Goal: Task Accomplishment & Management: Use online tool/utility

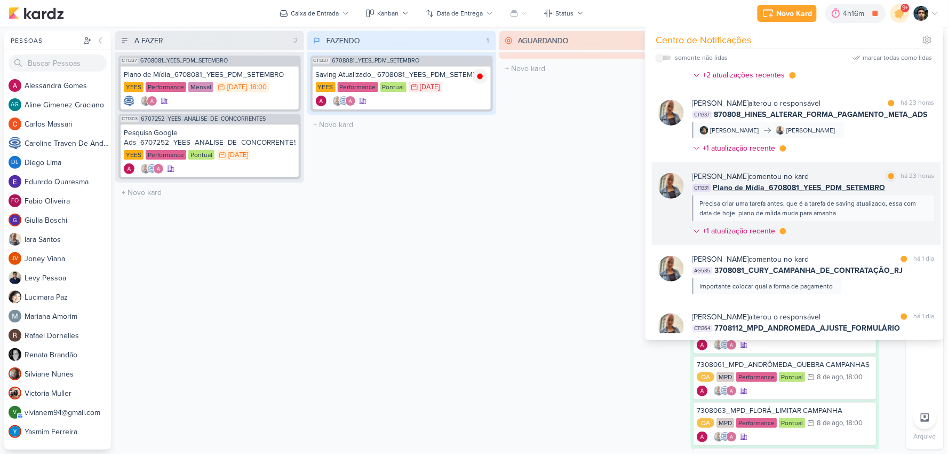
scroll to position [276, 0]
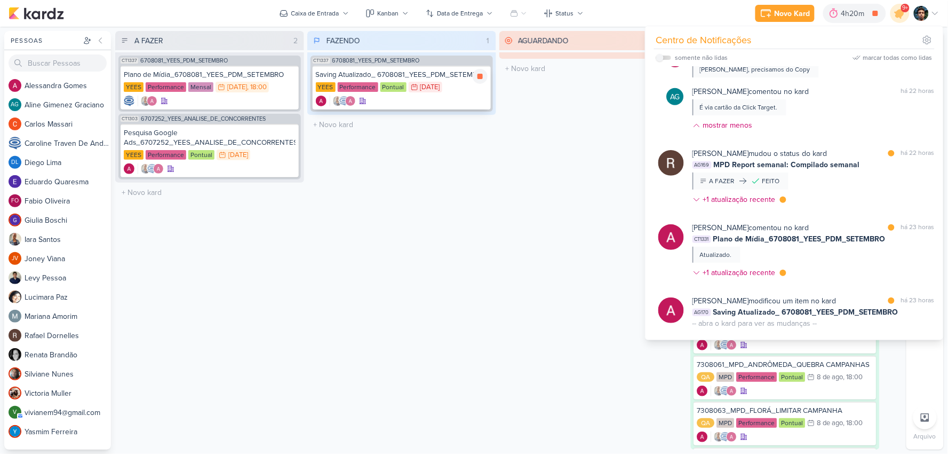
click at [446, 97] on div at bounding box center [402, 101] width 172 height 11
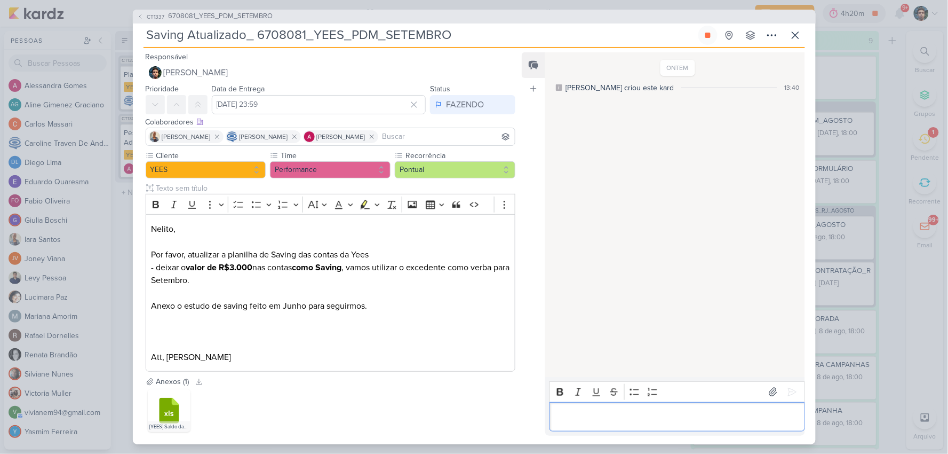
click at [601, 413] on p "Editor editing area: main" at bounding box center [677, 416] width 244 height 13
click at [554, 402] on div "[URL][DOMAIN_NAME]" at bounding box center [677, 416] width 255 height 29
click at [791, 35] on icon at bounding box center [795, 35] width 13 height 13
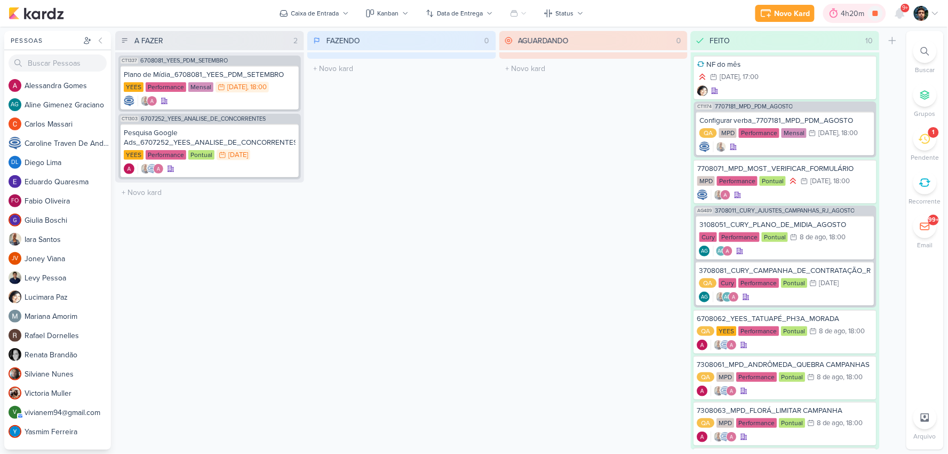
click at [841, 17] on div at bounding box center [833, 13] width 15 height 17
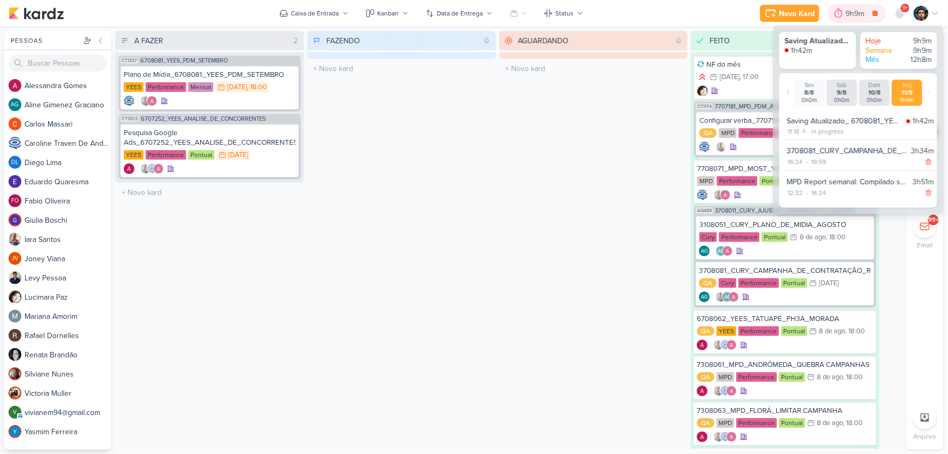
click at [840, 17] on icon at bounding box center [839, 14] width 8 height 10
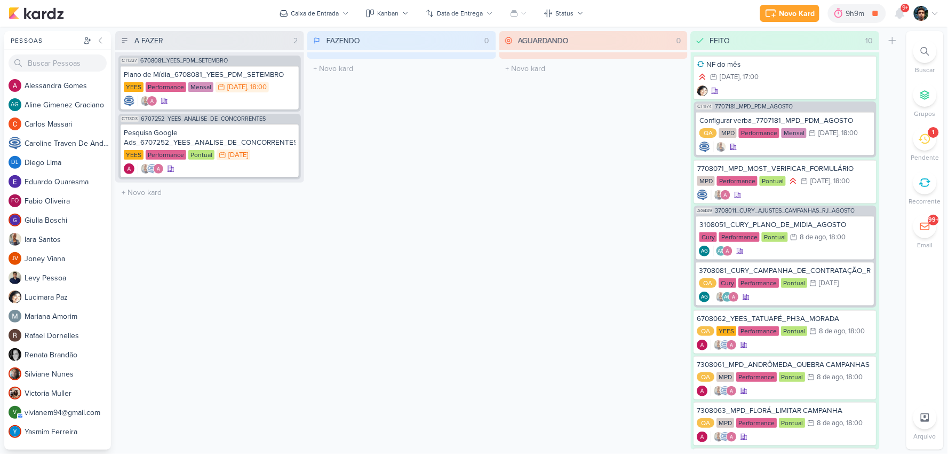
click at [928, 137] on icon at bounding box center [925, 139] width 12 height 12
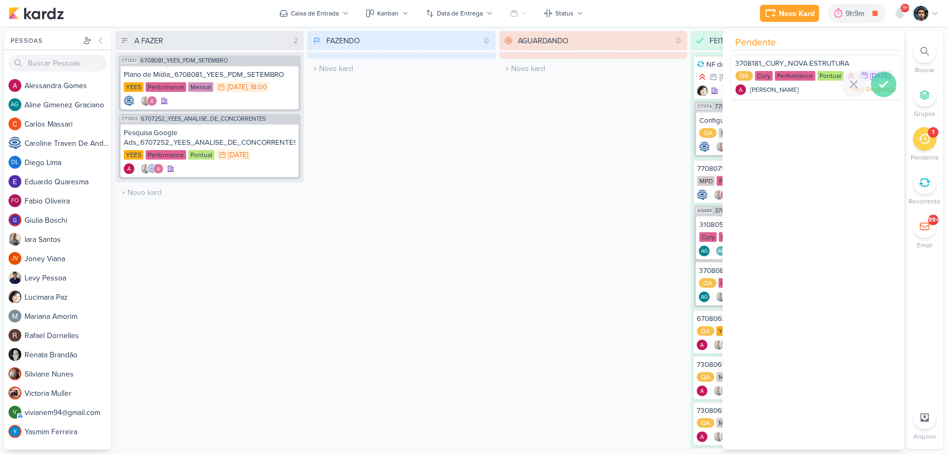
click at [878, 91] on icon at bounding box center [884, 84] width 13 height 13
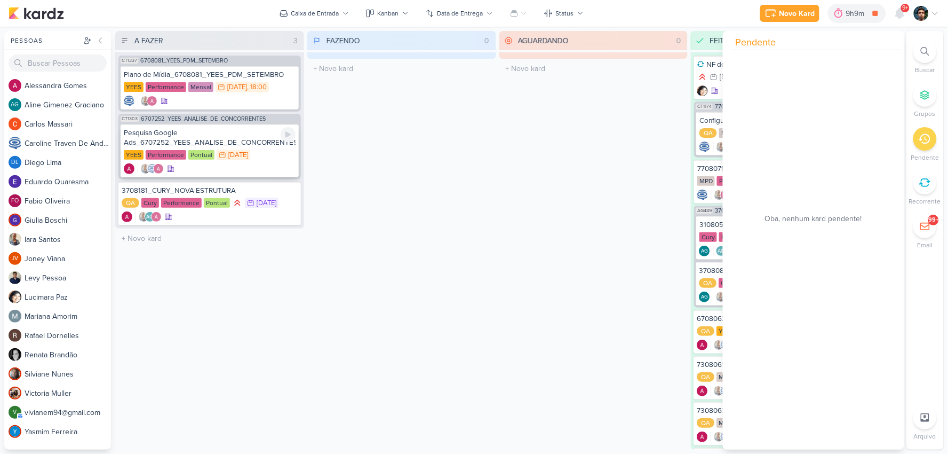
click at [234, 160] on div "YEES Performance Pontual 12/8 [DATE]" at bounding box center [210, 155] width 172 height 12
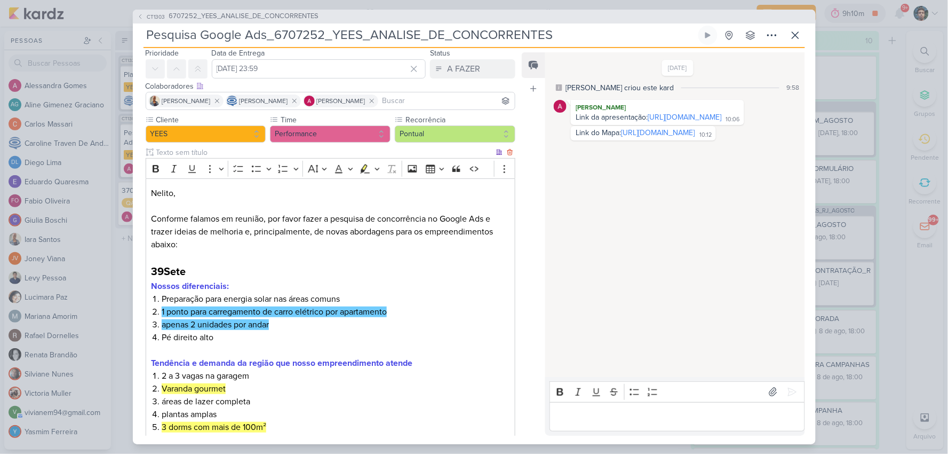
scroll to position [0, 0]
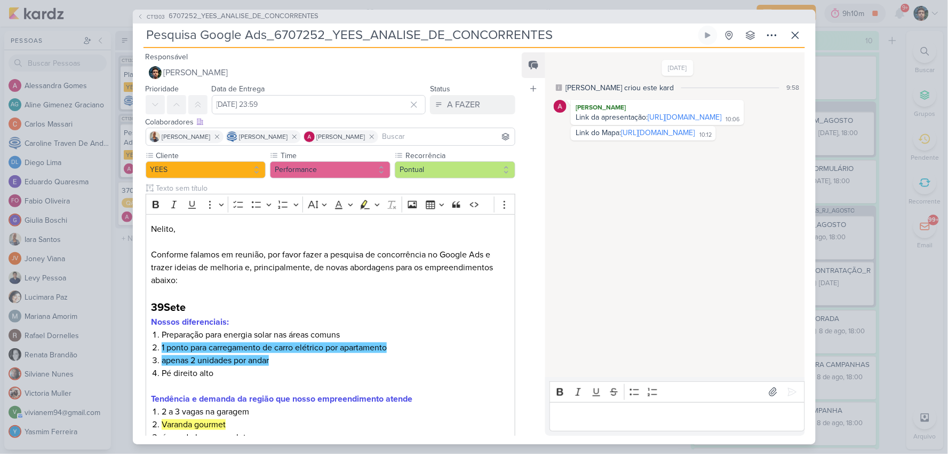
click at [128, 292] on div "CT1303 6707252_YEES_ANALISE_DE_CONCORRENTES Pesquisa Google Ads_6707252_YEES_AN…" at bounding box center [474, 227] width 948 height 454
